Goal: Information Seeking & Learning: Find specific fact

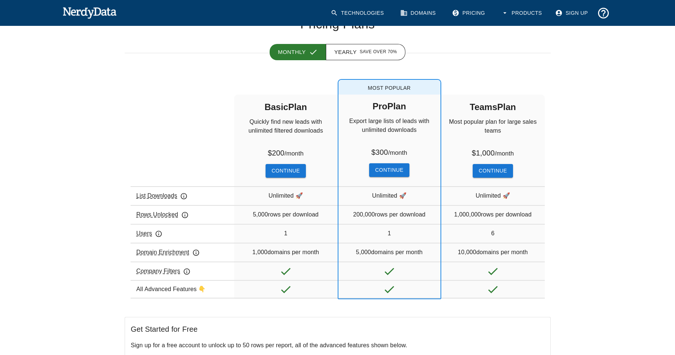
scroll to position [60, 0]
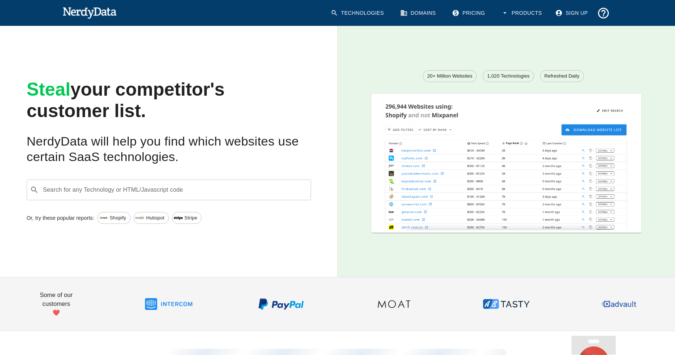
click at [139, 188] on div "Search for any Technology or HTML/Javascript code ​ Search for any Technology o…" at bounding box center [169, 190] width 284 height 21
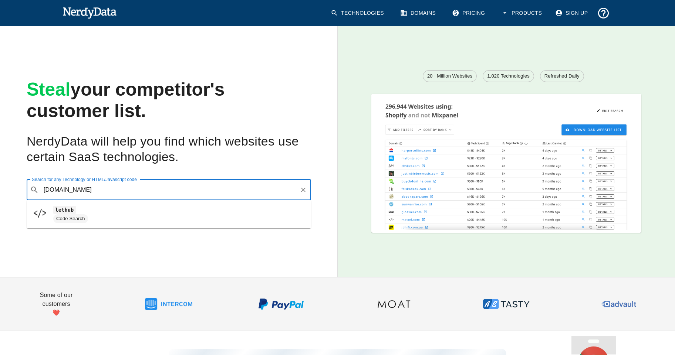
type input "[DOMAIN_NAME]"
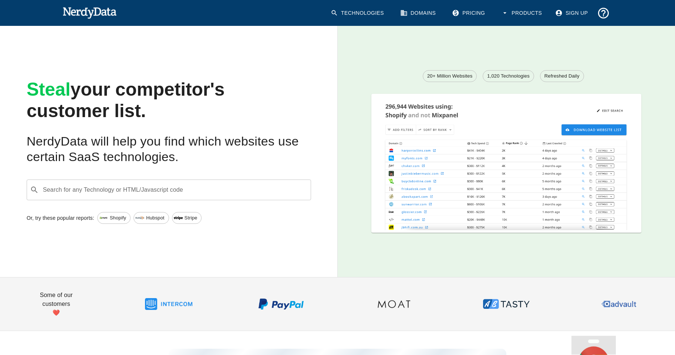
click at [260, 193] on input "Search for any Technology or HTML/Javascript code" at bounding box center [175, 190] width 266 height 14
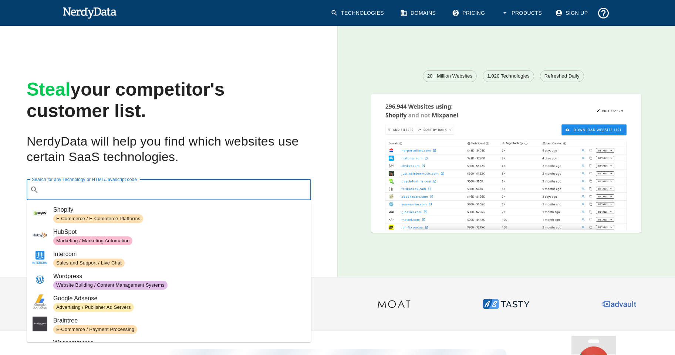
click at [419, 13] on link "Domains" at bounding box center [419, 13] width 46 height 19
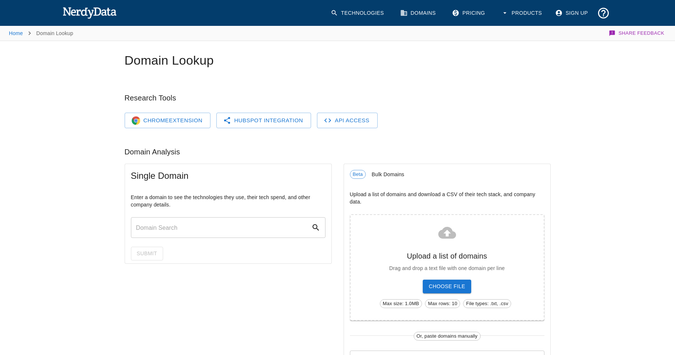
click at [214, 227] on input "text" at bounding box center [221, 227] width 180 height 21
click at [362, 14] on link "Technologies" at bounding box center [358, 13] width 64 height 19
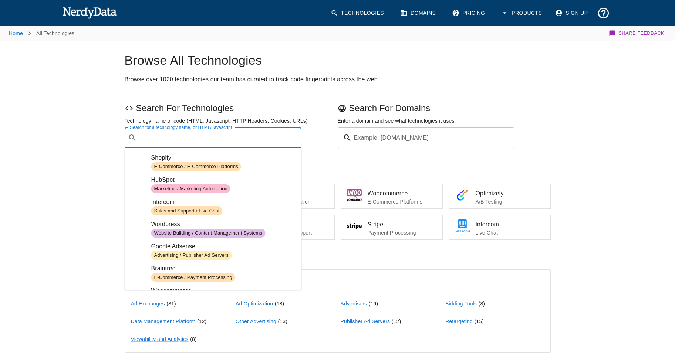
click at [159, 141] on input "Search for a technology name, or HTML/Javascript" at bounding box center [219, 138] width 159 height 14
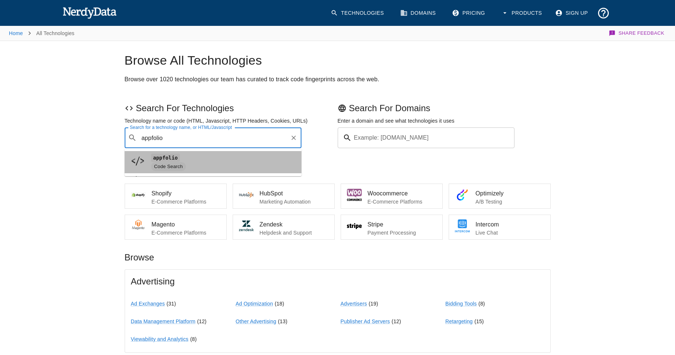
click at [173, 167] on span "Code Search" at bounding box center [168, 166] width 35 height 7
type input "appfolio"
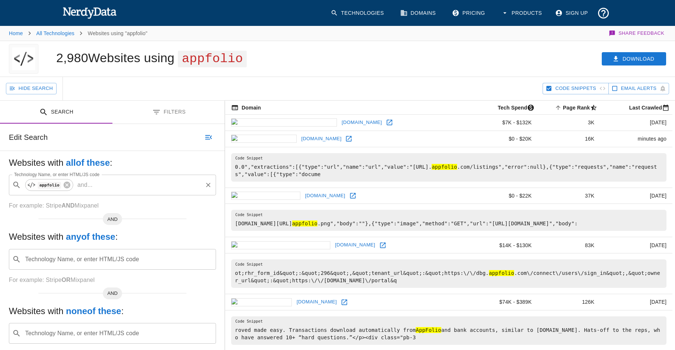
click at [134, 187] on input "Technology Name, or enter HTML/JS code" at bounding box center [148, 185] width 106 height 14
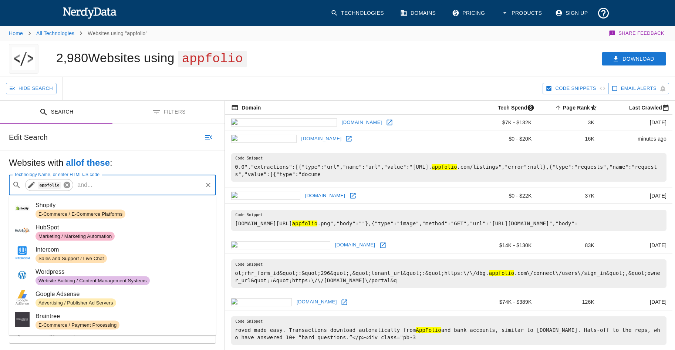
click at [64, 186] on icon at bounding box center [67, 184] width 7 height 7
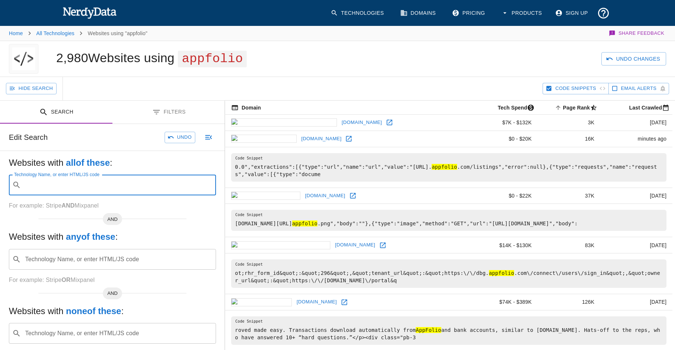
click at [72, 186] on input "Technology Name, or enter HTML/JS code" at bounding box center [118, 185] width 189 height 14
type input "[DOMAIN_NAME]"
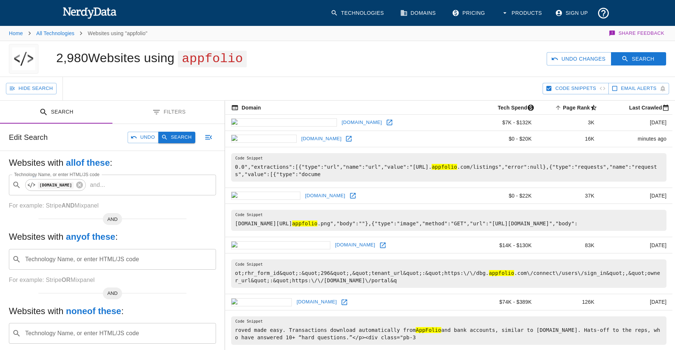
click at [176, 133] on button "Search" at bounding box center [176, 137] width 37 height 11
